Goal: Information Seeking & Learning: Understand process/instructions

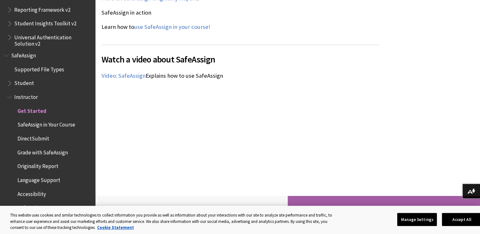
scroll to position [825, 0]
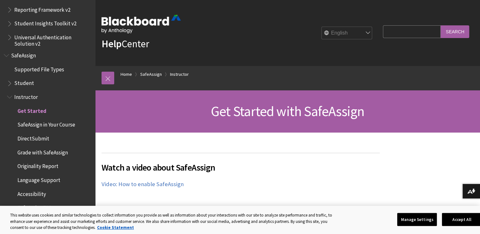
click at [38, 137] on span "DirectSubmit" at bounding box center [33, 137] width 32 height 9
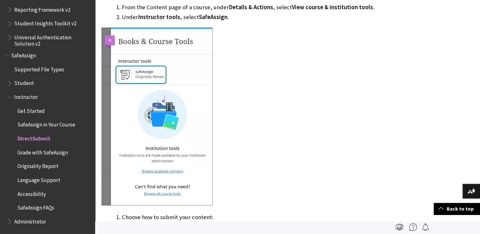
scroll to position [375, 0]
